Goal: Transaction & Acquisition: Obtain resource

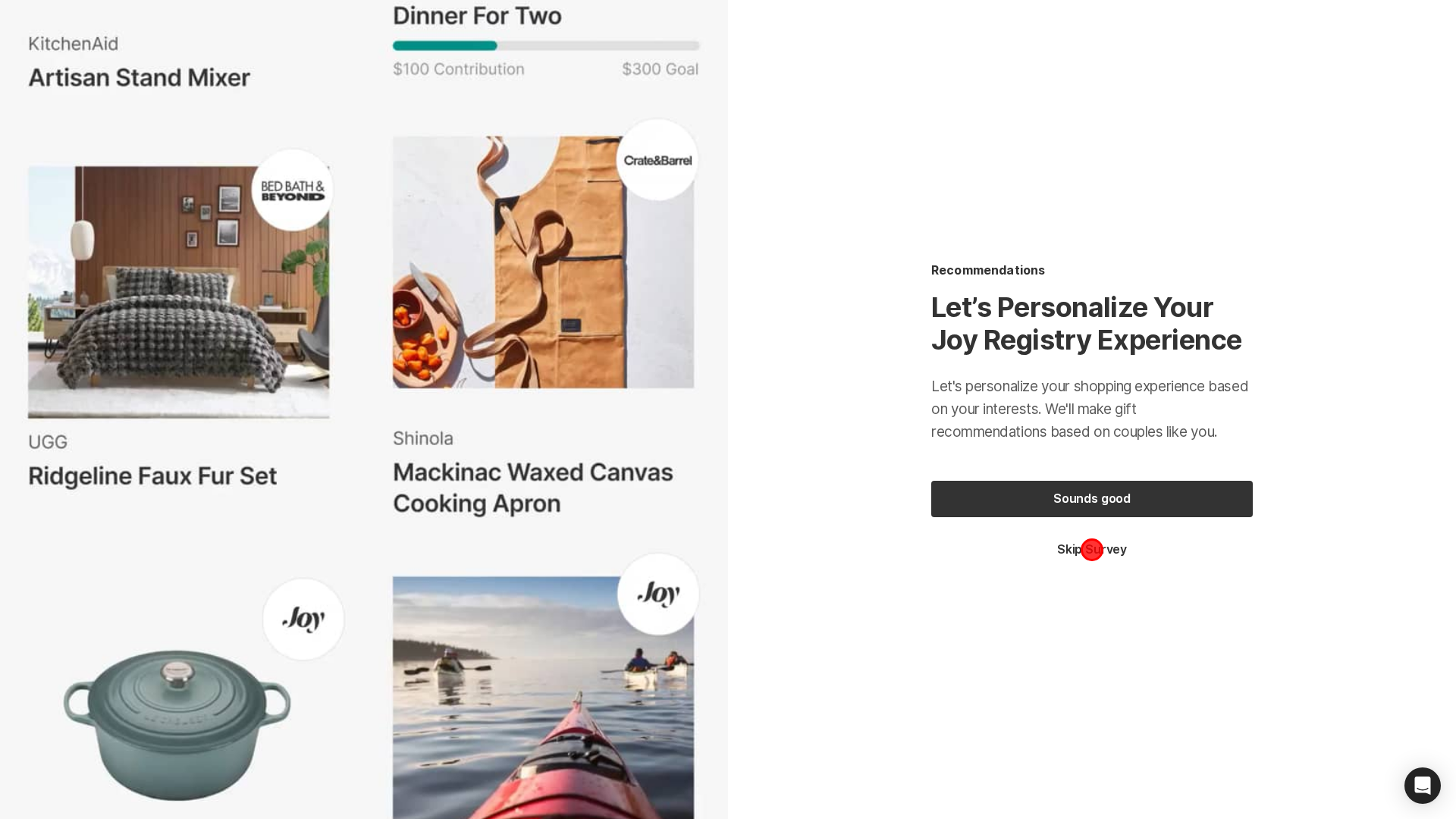
click at [1092, 549] on button "Skip Survey" at bounding box center [1092, 549] width 322 height 16
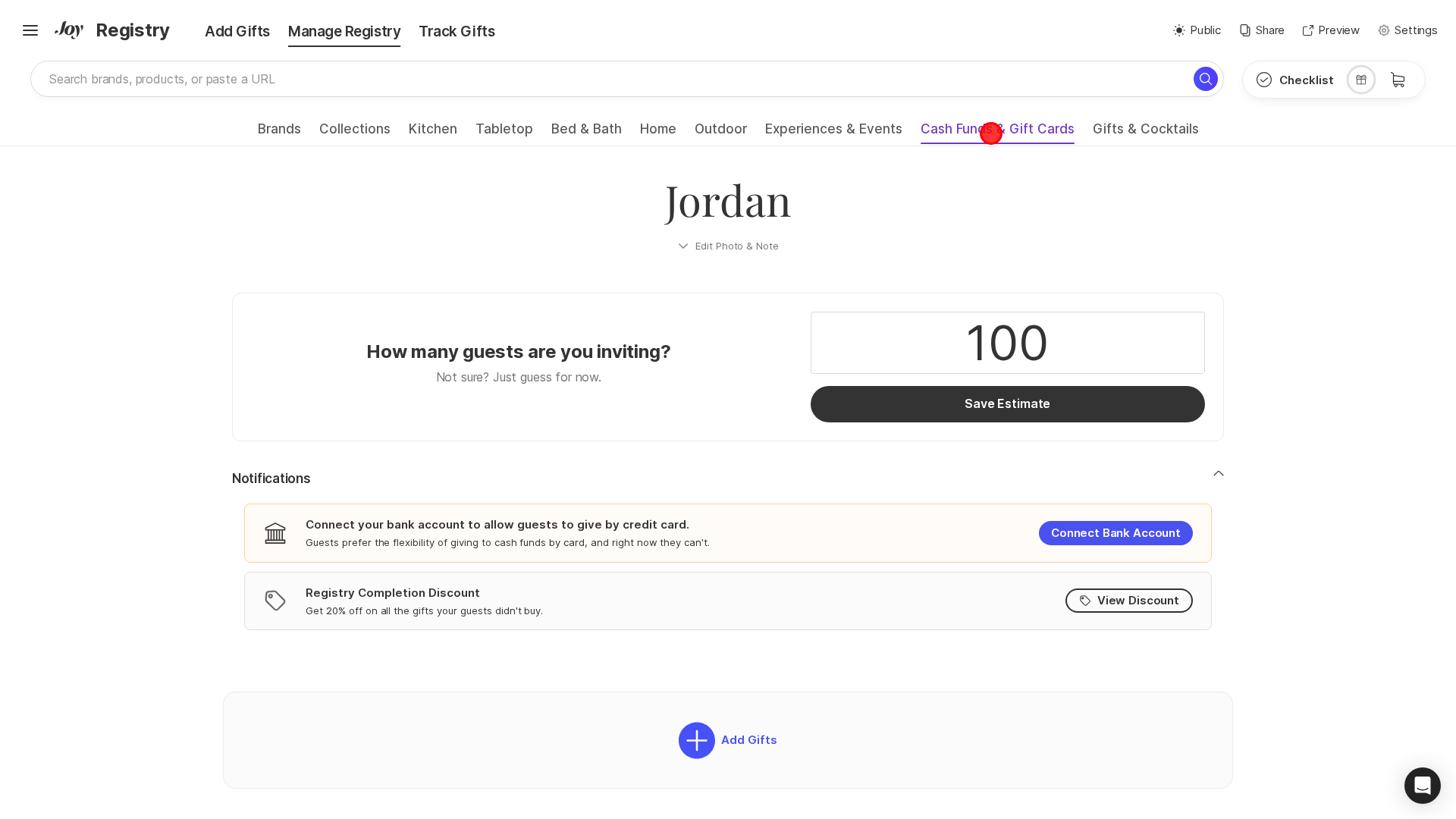
click at [991, 134] on span "Cash Funds & Gift Cards" at bounding box center [997, 133] width 154 height 24
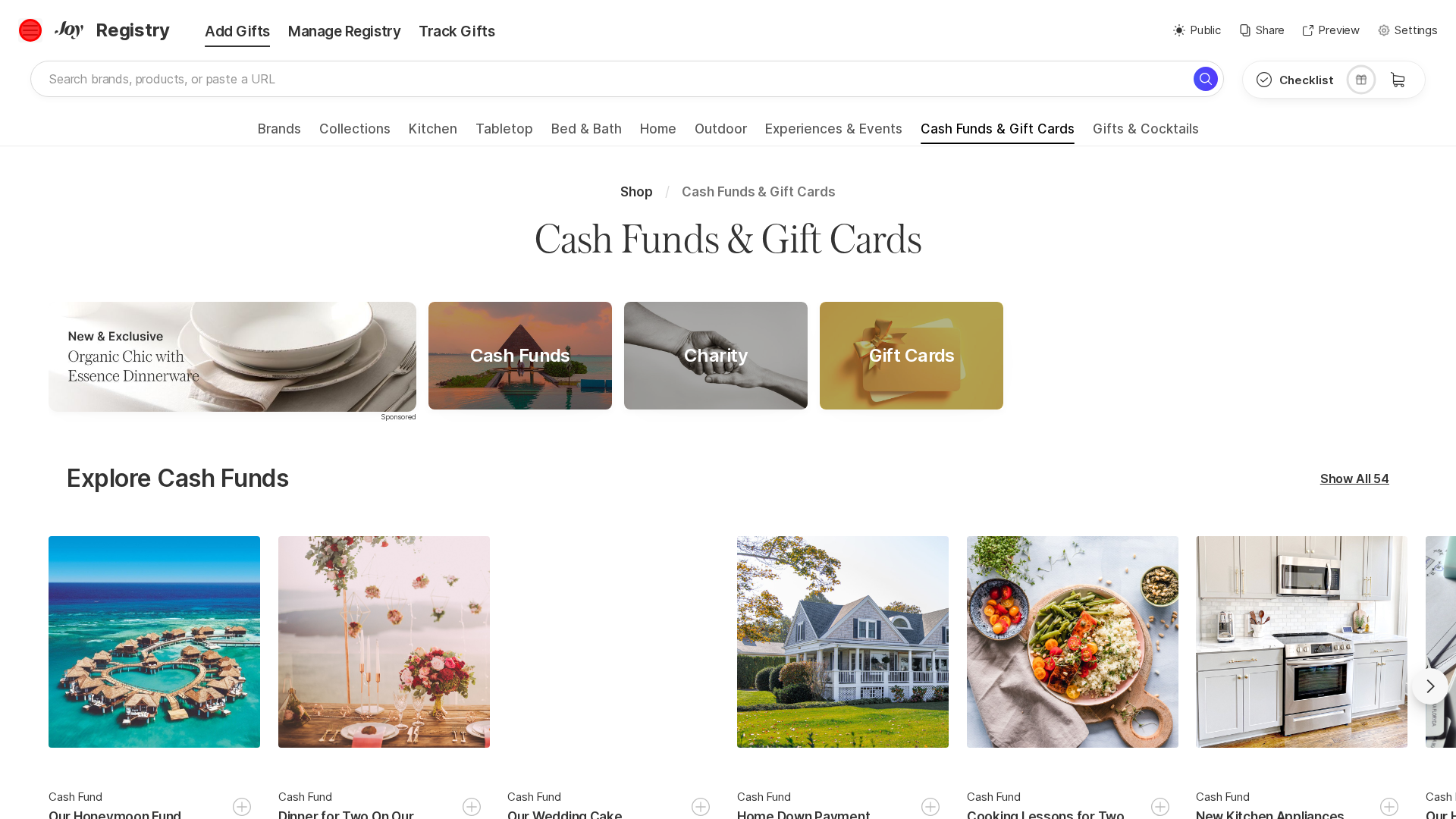
click at [30, 30] on icon at bounding box center [30, 28] width 15 height 6
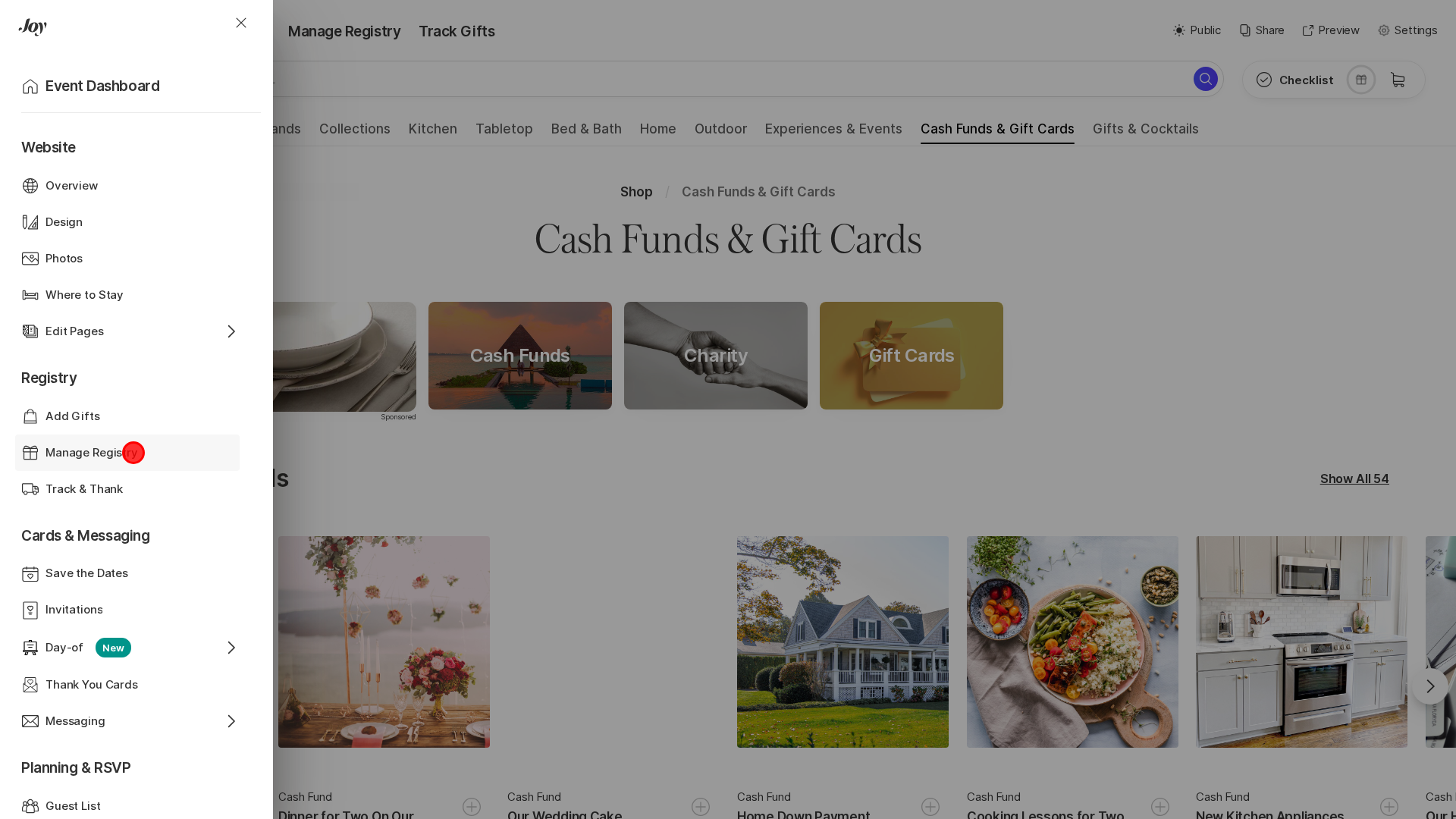
click at [134, 452] on p "Manage Registry" at bounding box center [91, 453] width 92 height 17
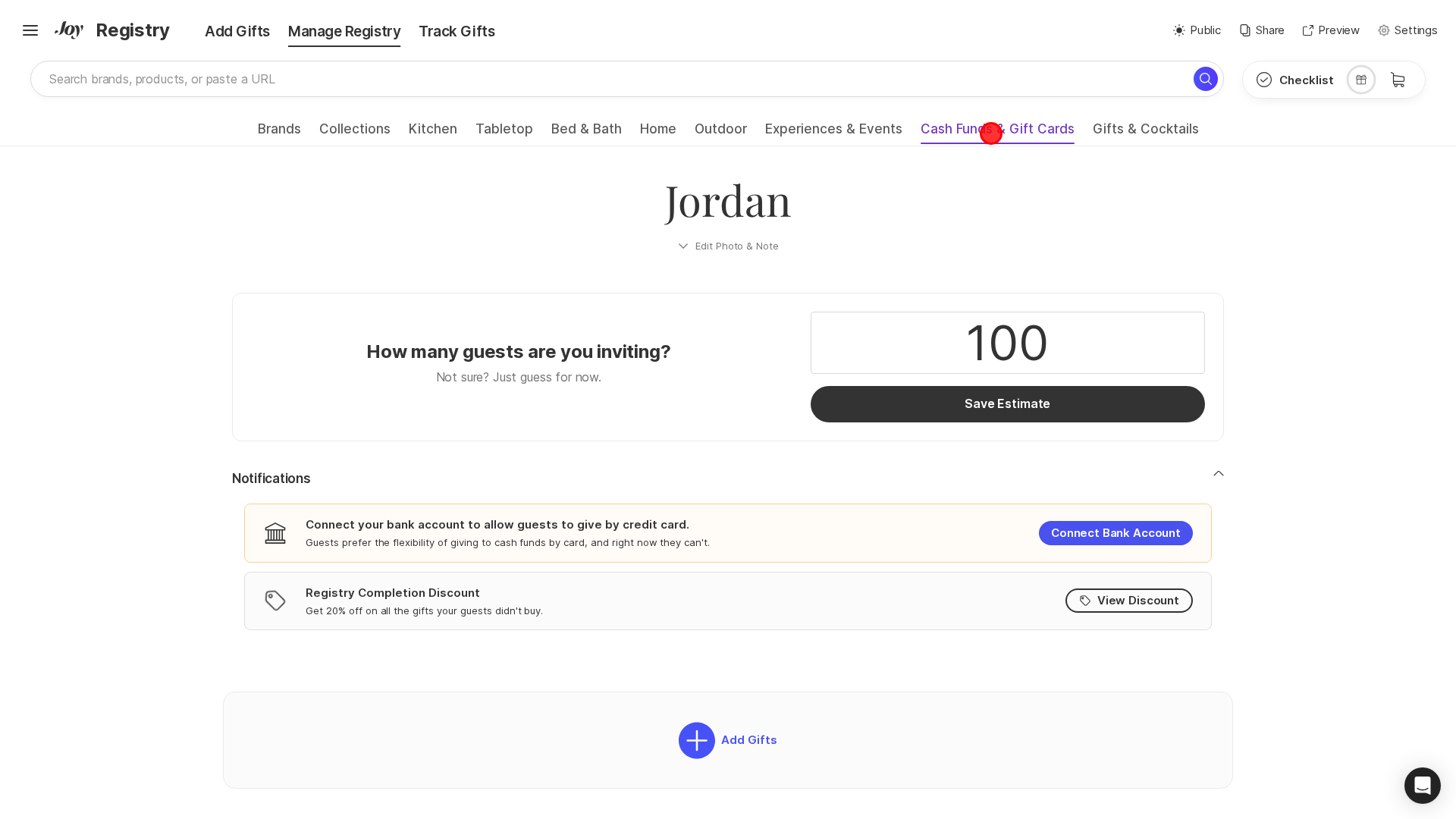
click at [991, 134] on span "Cash Funds & Gift Cards" at bounding box center [997, 133] width 154 height 24
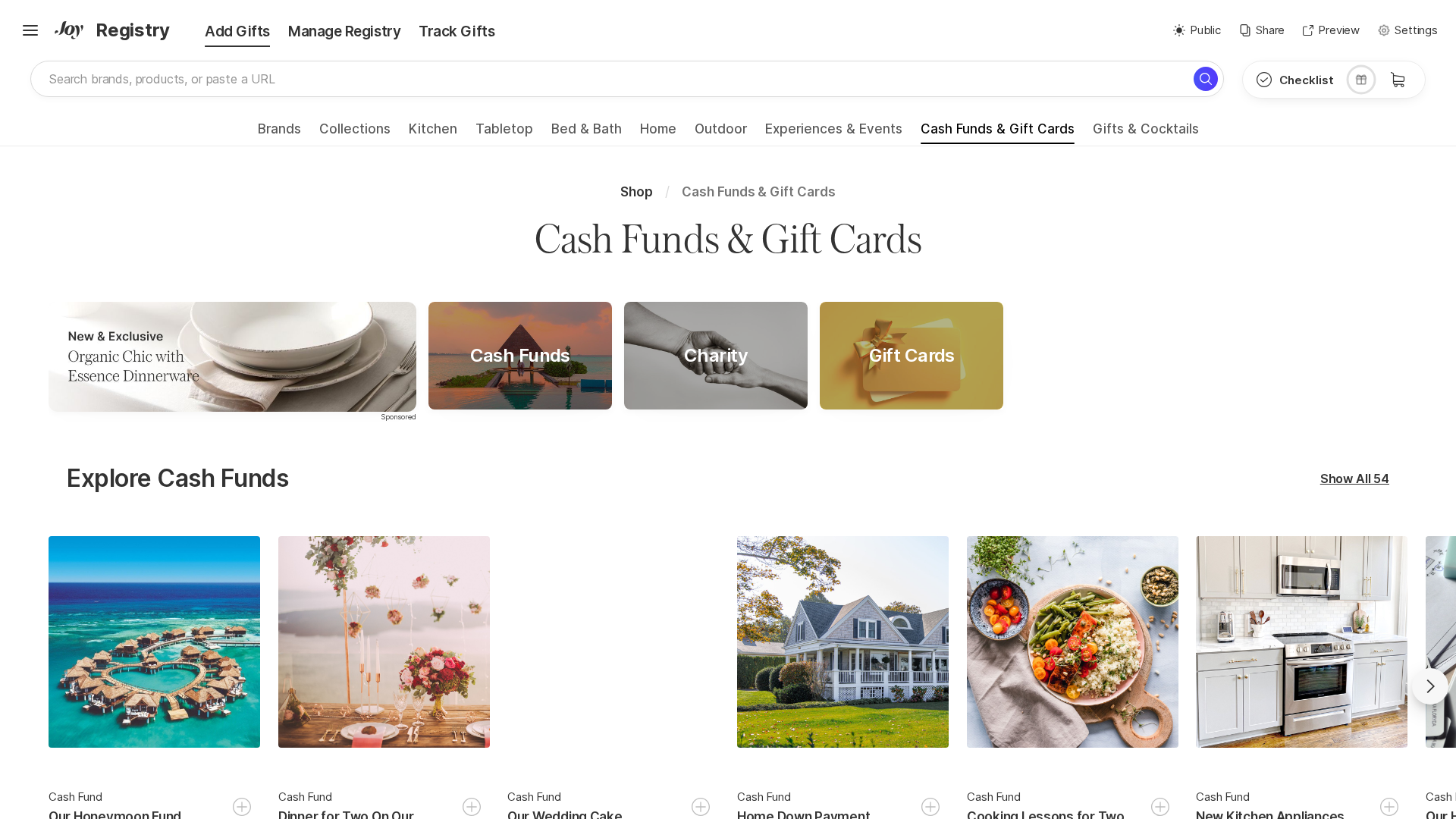
scroll to position [42, 0]
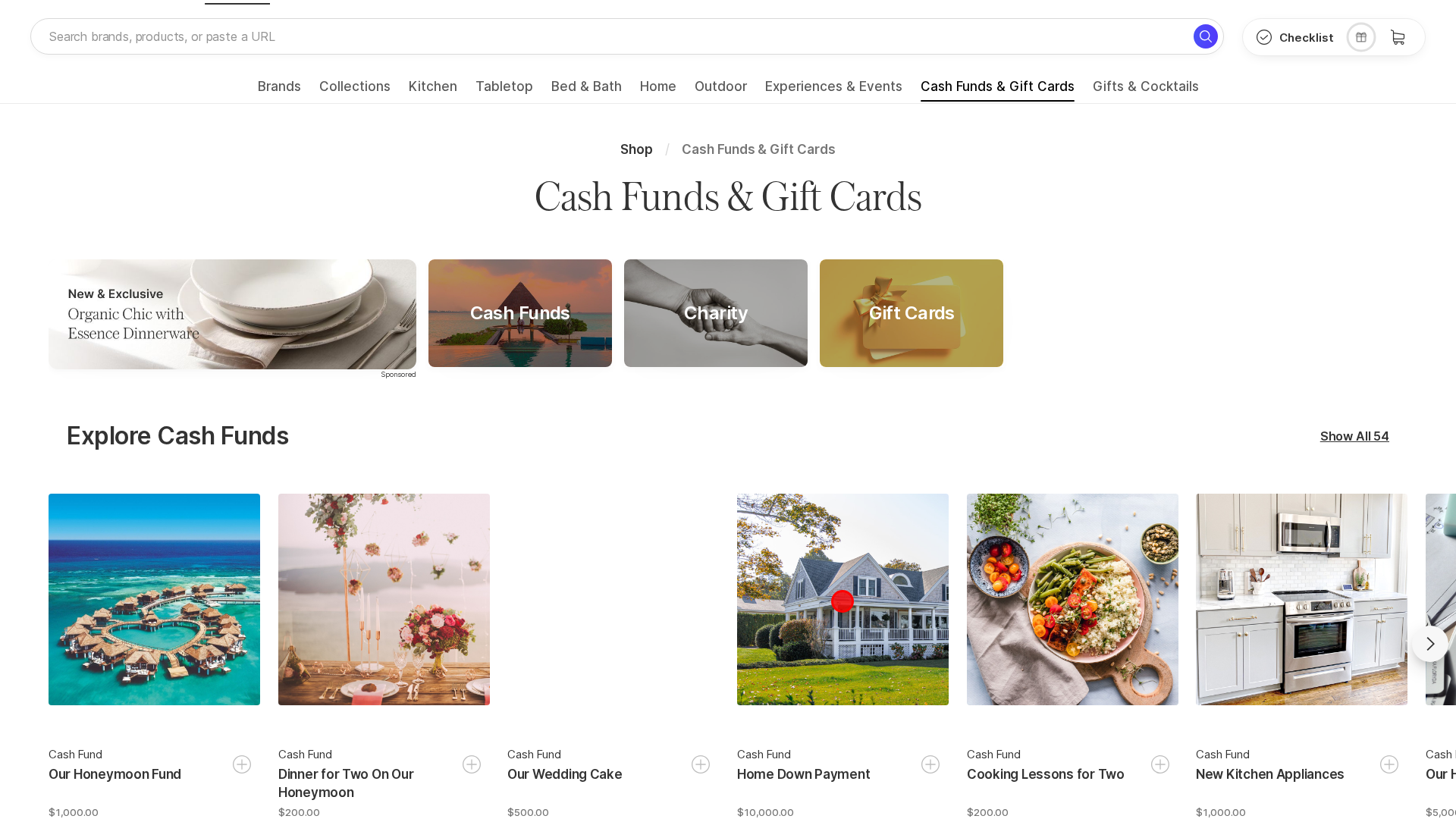
click at [843, 643] on div at bounding box center [843, 599] width 212 height 212
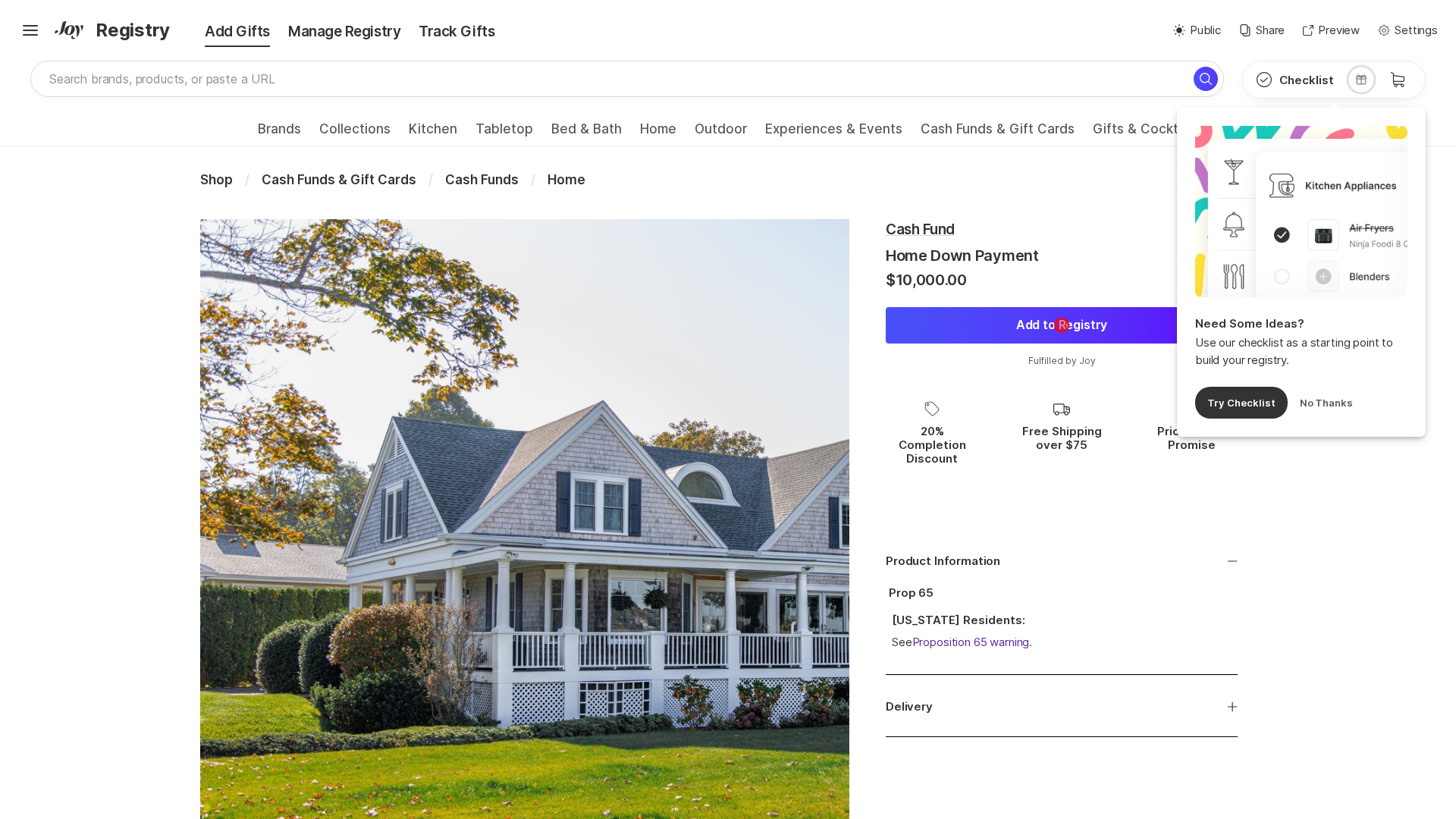
click at [1062, 326] on button "Add to Registry" at bounding box center [1062, 325] width 352 height 37
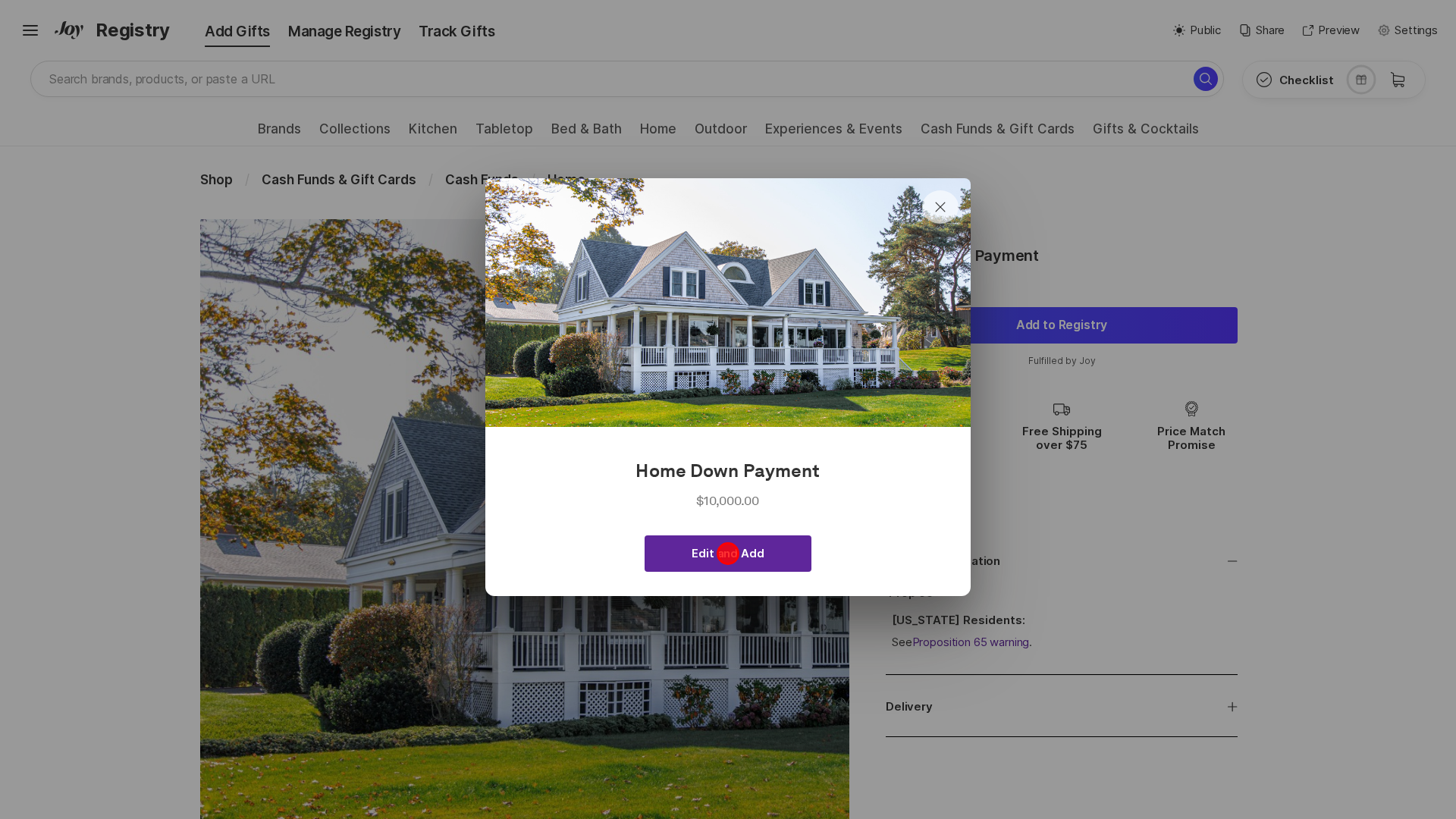
click at [728, 553] on span "Edit and Add" at bounding box center [727, 553] width 72 height 13
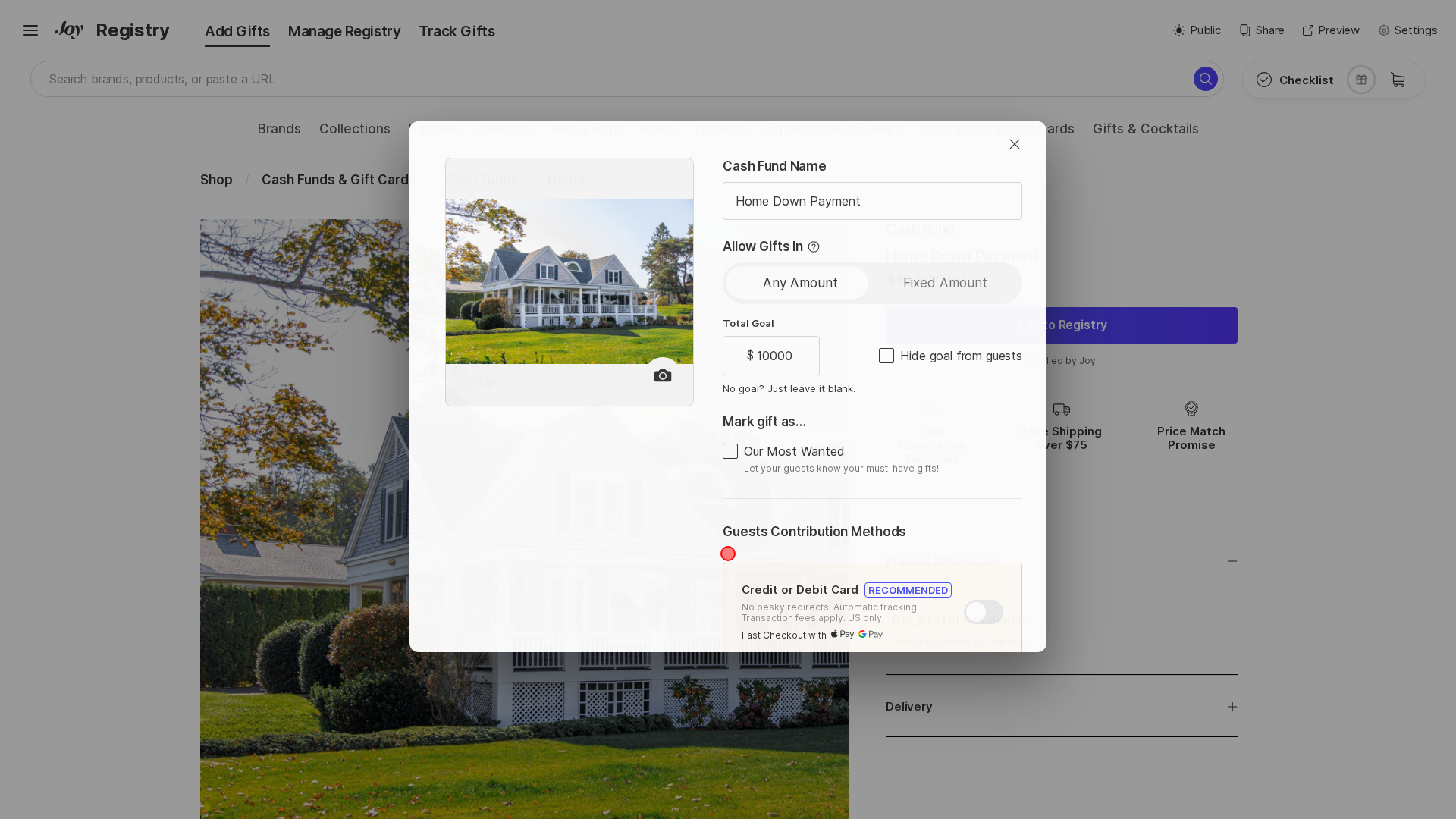
type textarea "x"
